Goal: Task Accomplishment & Management: Manage account settings

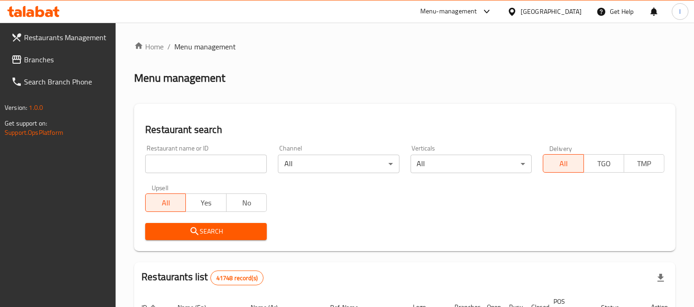
click at [273, 47] on ol "Home / Menu management" at bounding box center [404, 46] width 541 height 11
click at [539, 7] on div "[GEOGRAPHIC_DATA]" at bounding box center [550, 11] width 61 height 10
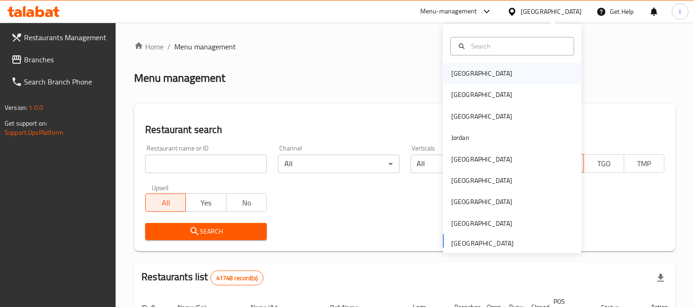
click at [489, 76] on div "[GEOGRAPHIC_DATA]" at bounding box center [512, 73] width 139 height 21
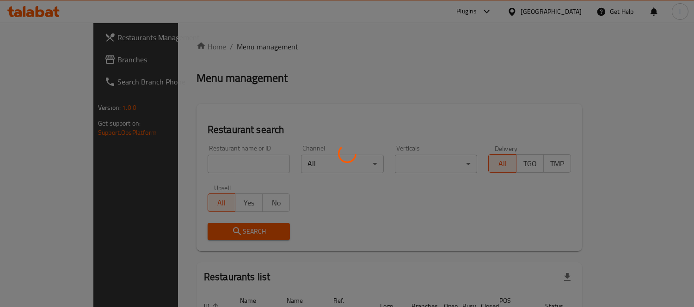
click at [565, 10] on div at bounding box center [347, 153] width 694 height 307
click at [565, 16] on div at bounding box center [347, 153] width 694 height 307
click at [565, 8] on div at bounding box center [347, 153] width 694 height 307
click at [562, 12] on div at bounding box center [347, 153] width 694 height 307
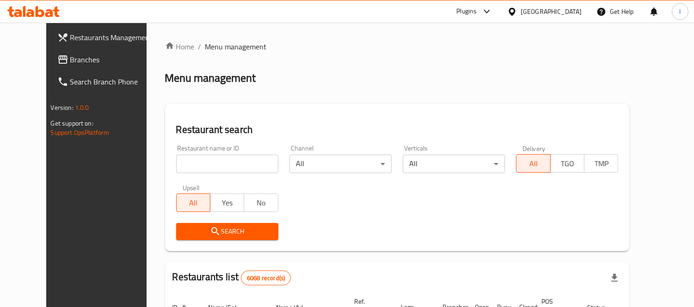
click at [560, 14] on div "[GEOGRAPHIC_DATA]" at bounding box center [550, 11] width 61 height 10
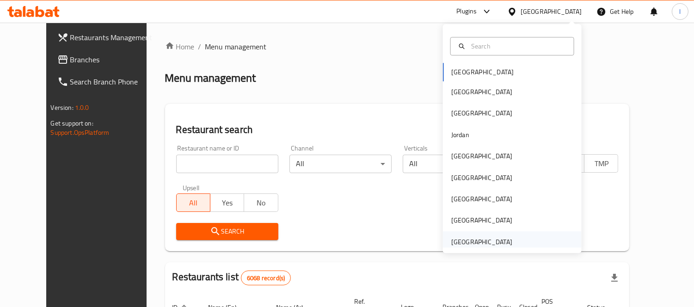
click at [504, 242] on div "[GEOGRAPHIC_DATA]" at bounding box center [482, 242] width 76 height 21
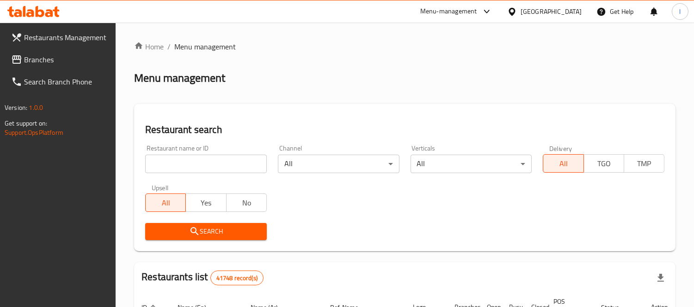
click at [35, 54] on span "Branches" at bounding box center [66, 59] width 85 height 11
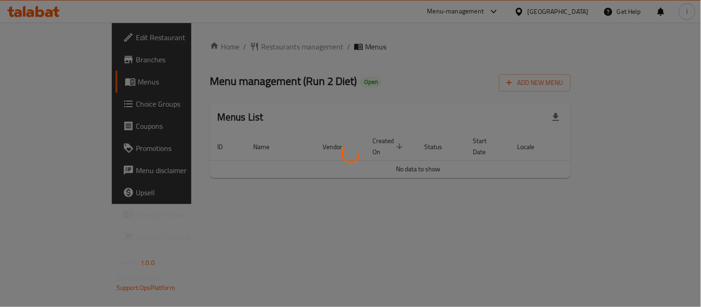
click at [35, 108] on div at bounding box center [350, 153] width 701 height 307
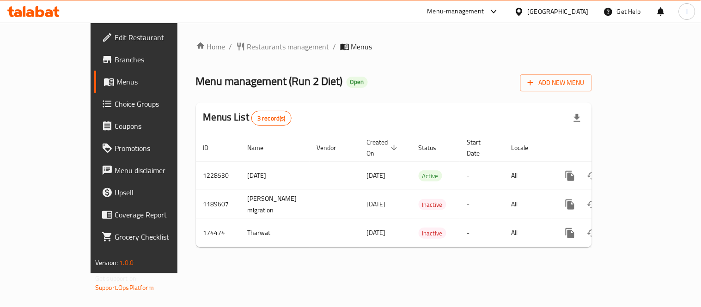
click at [115, 109] on span "Choice Groups" at bounding box center [157, 103] width 85 height 11
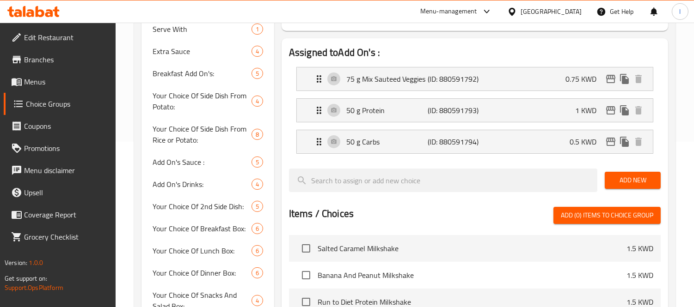
scroll to position [67, 0]
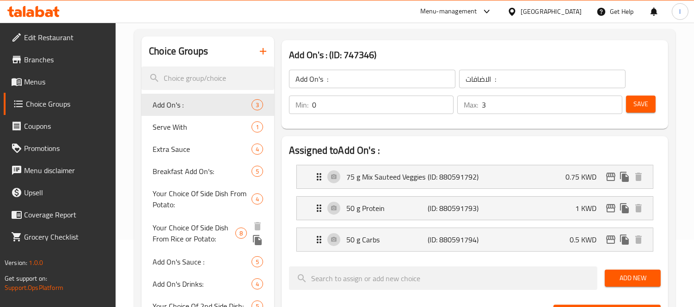
click at [182, 237] on span "Your Choice Of Side Dish From Rice or Potato:" at bounding box center [193, 233] width 82 height 22
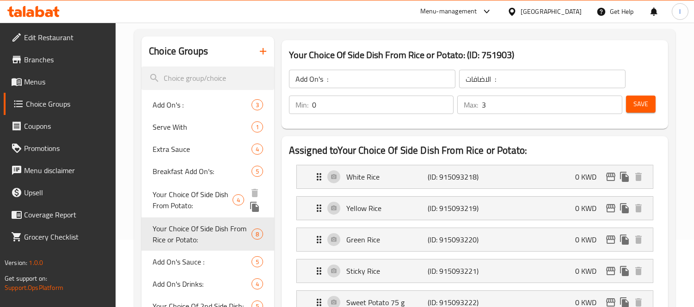
type input "Your Choice Of Side Dish From Rice or Potato:"
type input "اختيارك للطبق الجانبي من الأرز أو البطاطس:"
type input "1"
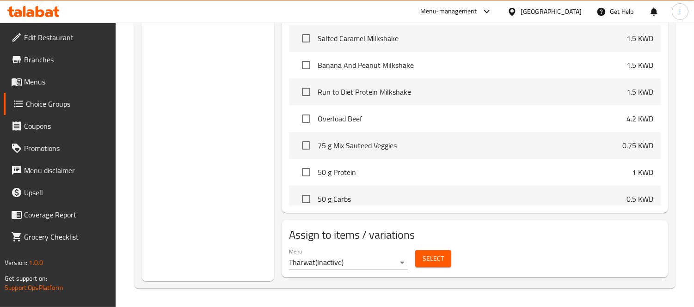
scroll to position [276, 0]
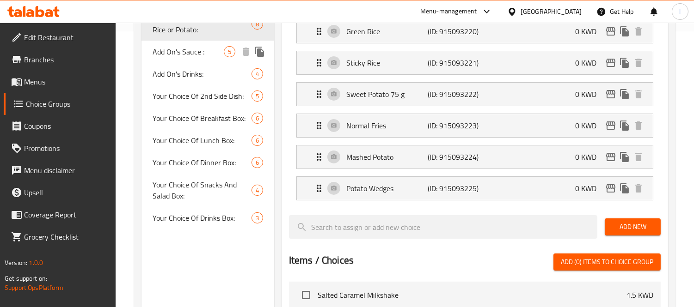
click at [164, 51] on span "Add On's Sauce :" at bounding box center [187, 51] width 71 height 11
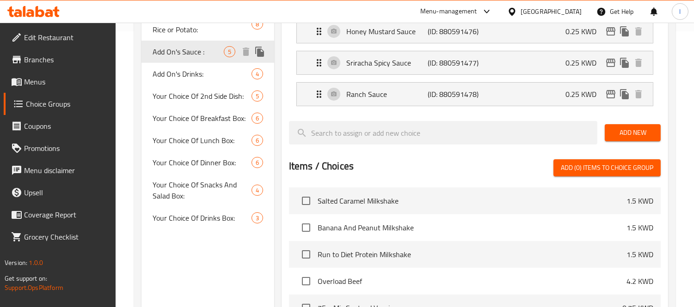
type input "Add On's Sauce :"
type input "الاضافات الصوص:"
type input "0"
type input "5"
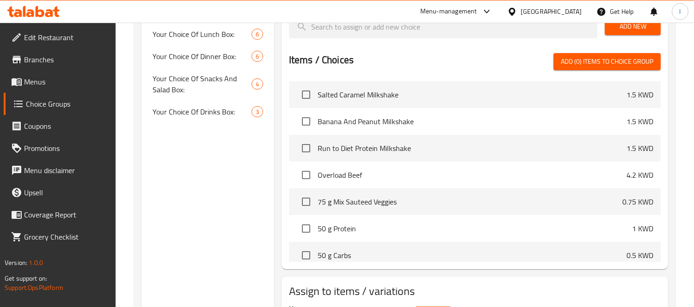
scroll to position [284, 0]
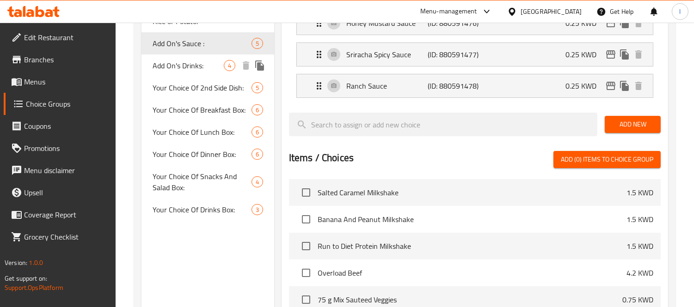
click at [187, 66] on span "Add On's Drinks:" at bounding box center [187, 65] width 71 height 11
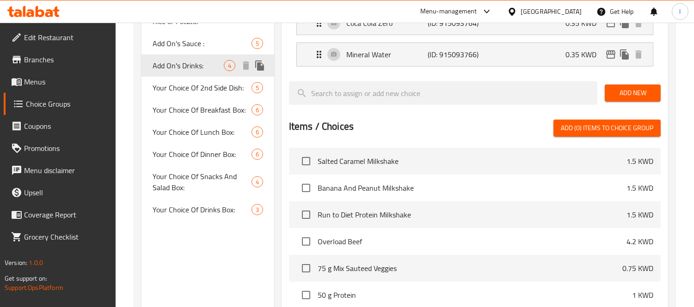
type input "Add On's Drinks:"
type input "الاضافات المشروبات:"
type input "4"
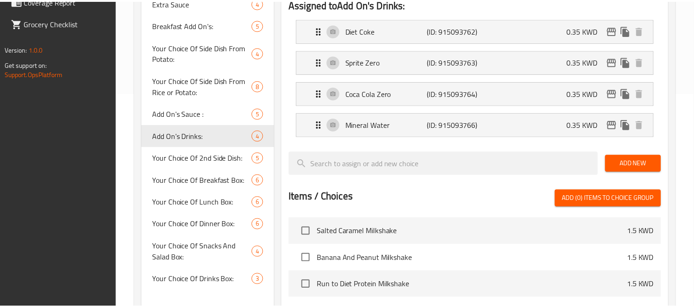
scroll to position [407, 0]
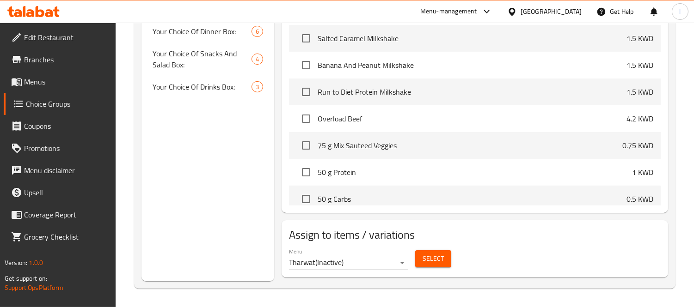
click at [567, 16] on div "[GEOGRAPHIC_DATA]" at bounding box center [550, 11] width 61 height 10
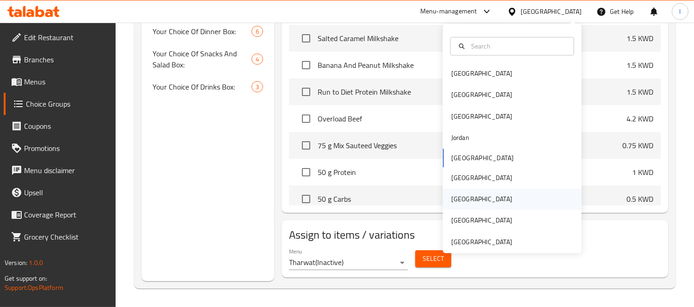
click at [460, 191] on div "[GEOGRAPHIC_DATA]" at bounding box center [482, 199] width 76 height 21
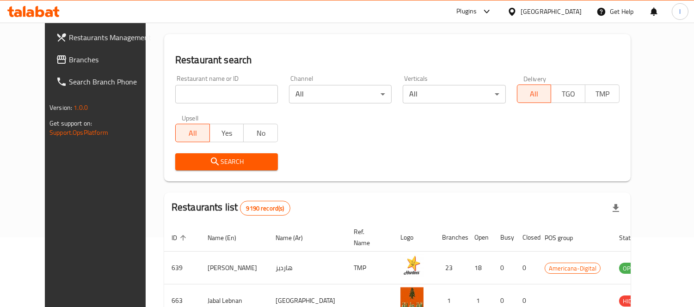
scroll to position [394, 0]
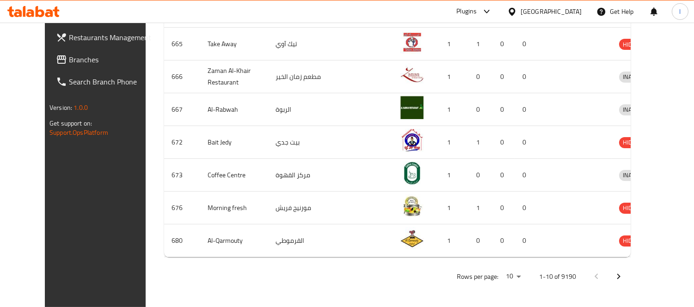
click at [49, 67] on link "Branches" at bounding box center [105, 60] width 112 height 22
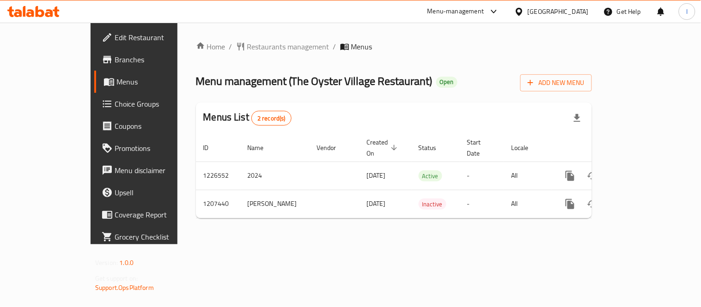
click at [115, 105] on span "Choice Groups" at bounding box center [157, 103] width 85 height 11
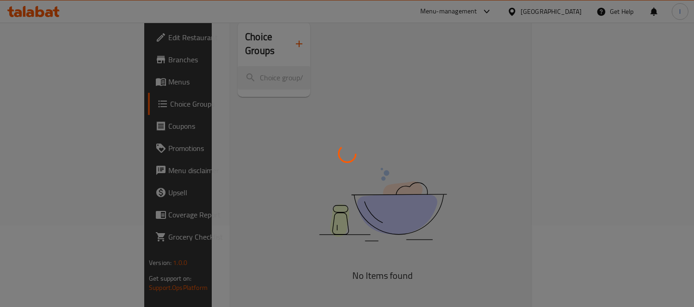
scroll to position [130, 0]
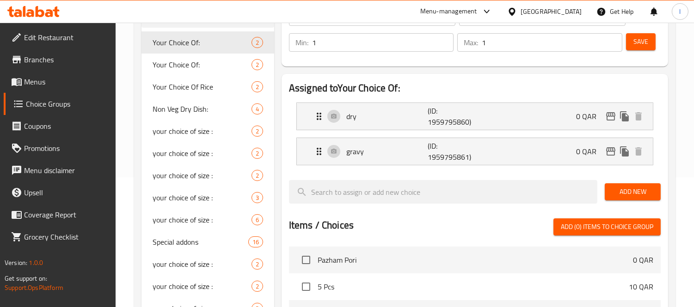
click at [195, 241] on div at bounding box center [347, 153] width 694 height 307
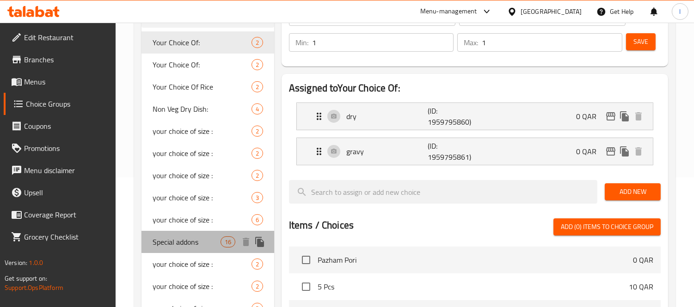
click at [152, 237] on span "Special addons" at bounding box center [185, 242] width 67 height 11
click at [171, 240] on span "Special addons" at bounding box center [185, 242] width 67 height 11
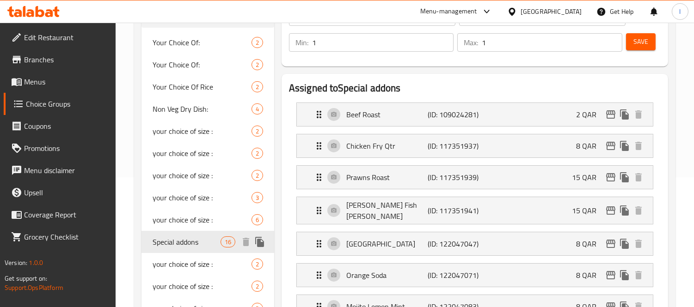
type input "Special addons"
type input "إضافات خاصة"
type input "0"
type input "13"
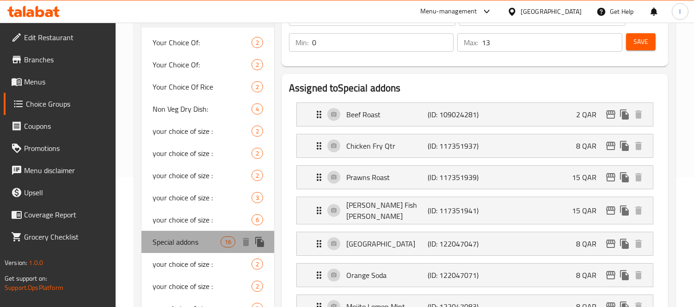
click at [171, 240] on span "Special addons" at bounding box center [185, 242] width 67 height 11
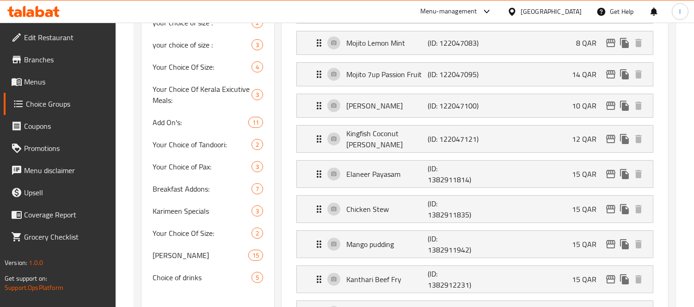
scroll to position [389, 0]
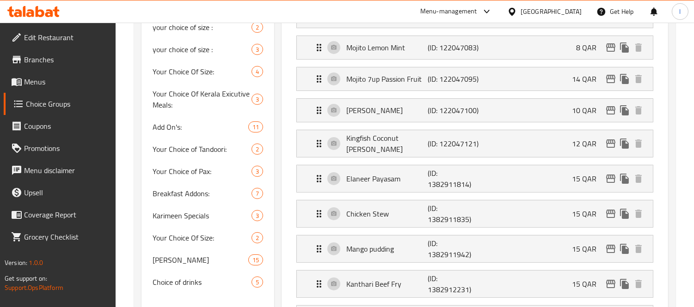
click at [174, 128] on span "Add On's:" at bounding box center [199, 127] width 95 height 11
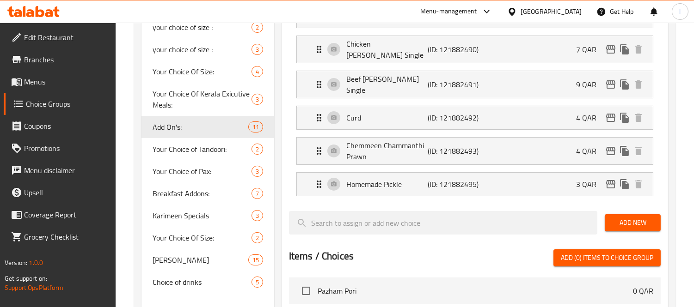
click at [183, 129] on span "Add On's:" at bounding box center [199, 127] width 95 height 11
type input "Add On's:"
type input "الإضافات:"
type input "11"
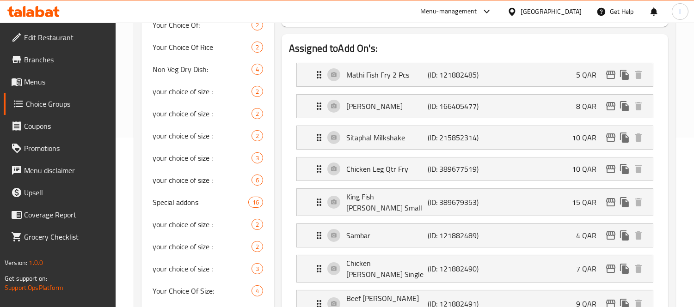
scroll to position [169, 0]
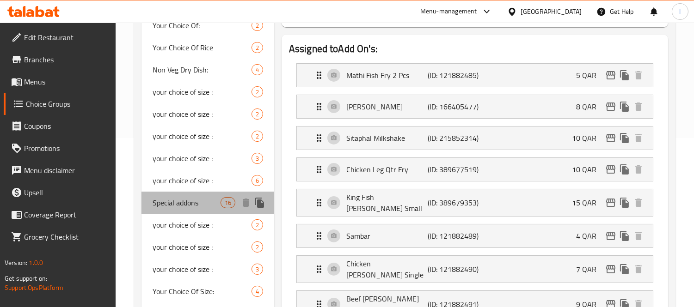
click at [191, 203] on span "Special addons" at bounding box center [185, 202] width 67 height 11
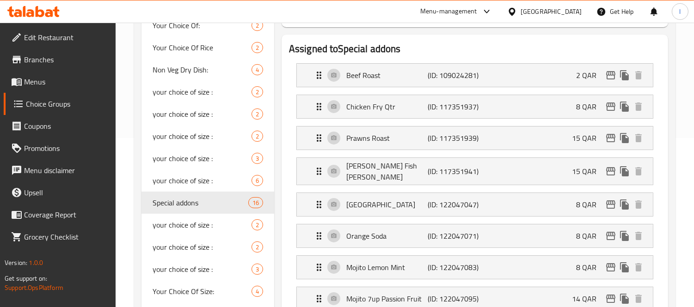
type input "Special addons"
type input "إضافات خاصة"
type input "13"
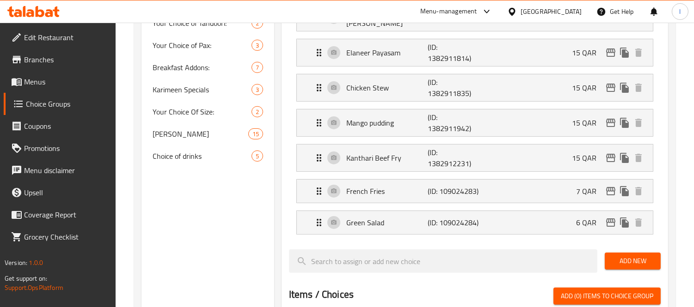
scroll to position [440, 0]
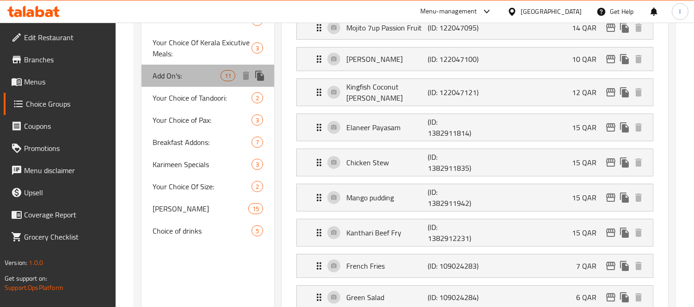
click at [185, 79] on span "Add On's:" at bounding box center [185, 75] width 67 height 11
type input "Add On's:"
type input "الإضافات:"
type input "11"
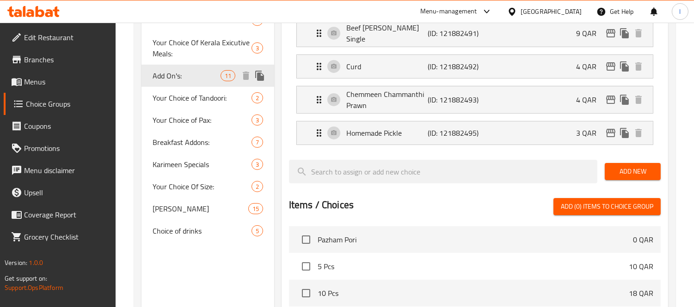
click at [189, 75] on span "Add On's:" at bounding box center [185, 75] width 67 height 11
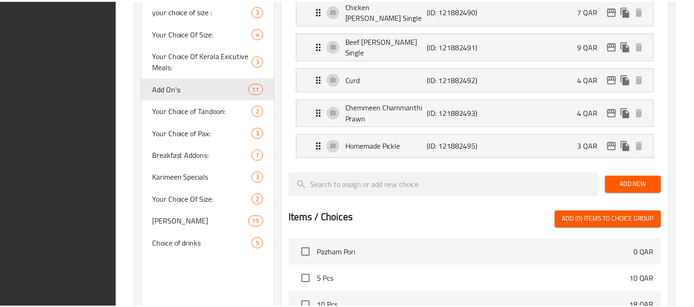
scroll to position [631, 0]
